Goal: Find specific page/section: Find specific page/section

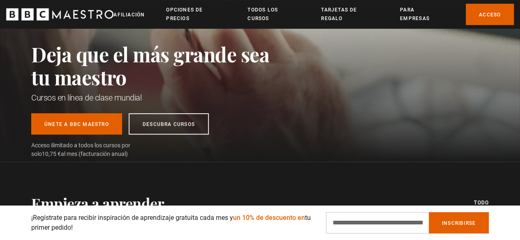
scroll to position [0, 1463]
click at [413, 20] on font "Para empresas" at bounding box center [415, 14] width 30 height 14
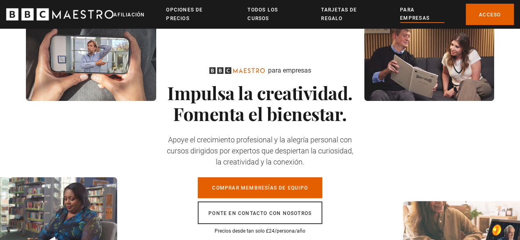
click at [105, 12] on icon "Maestro de la BBC" at bounding box center [59, 14] width 107 height 12
